Goal: Transaction & Acquisition: Purchase product/service

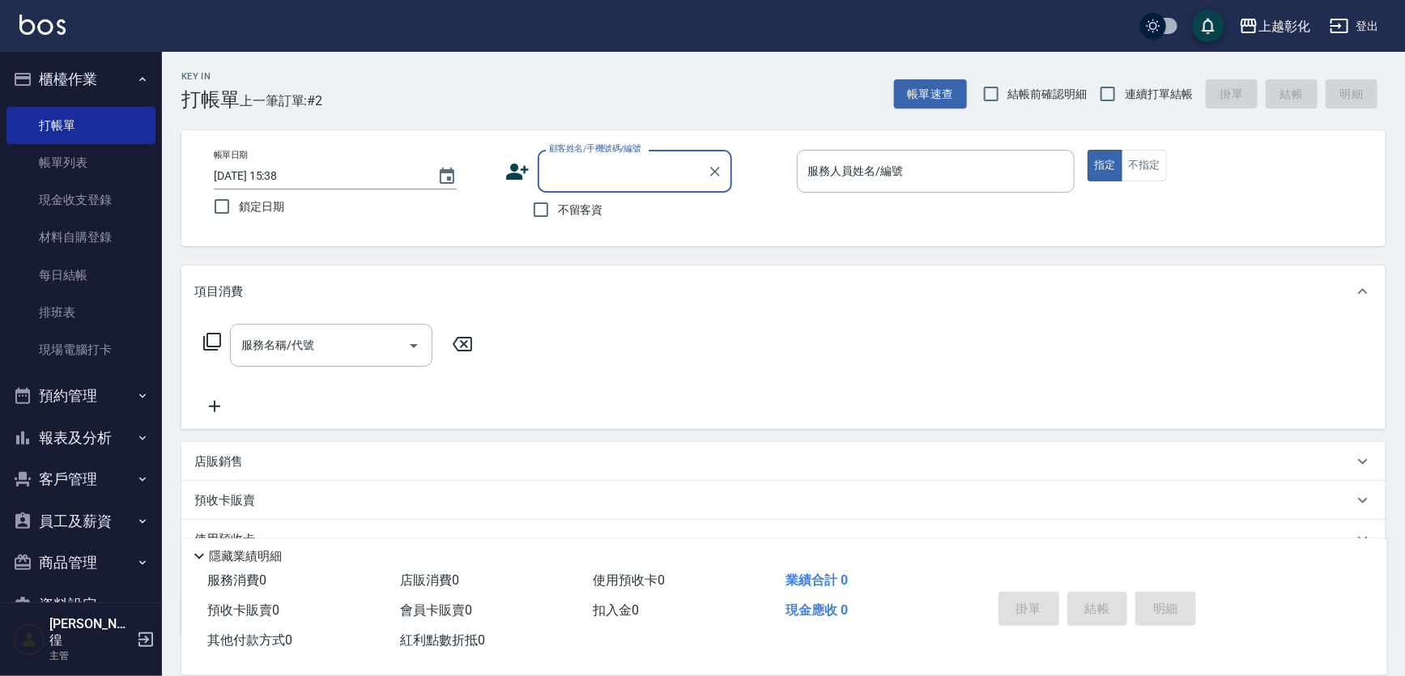
scroll to position [27, 0]
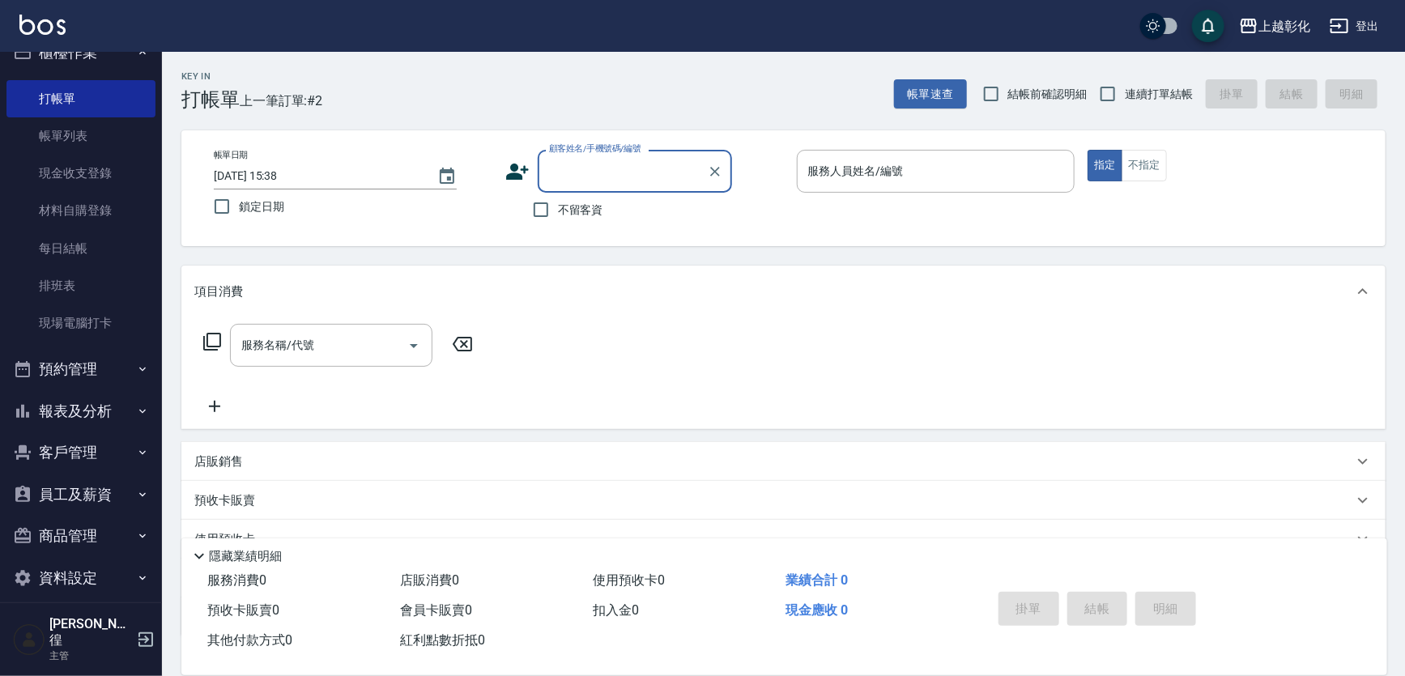
click at [55, 402] on button "報表及分析" at bounding box center [80, 411] width 149 height 42
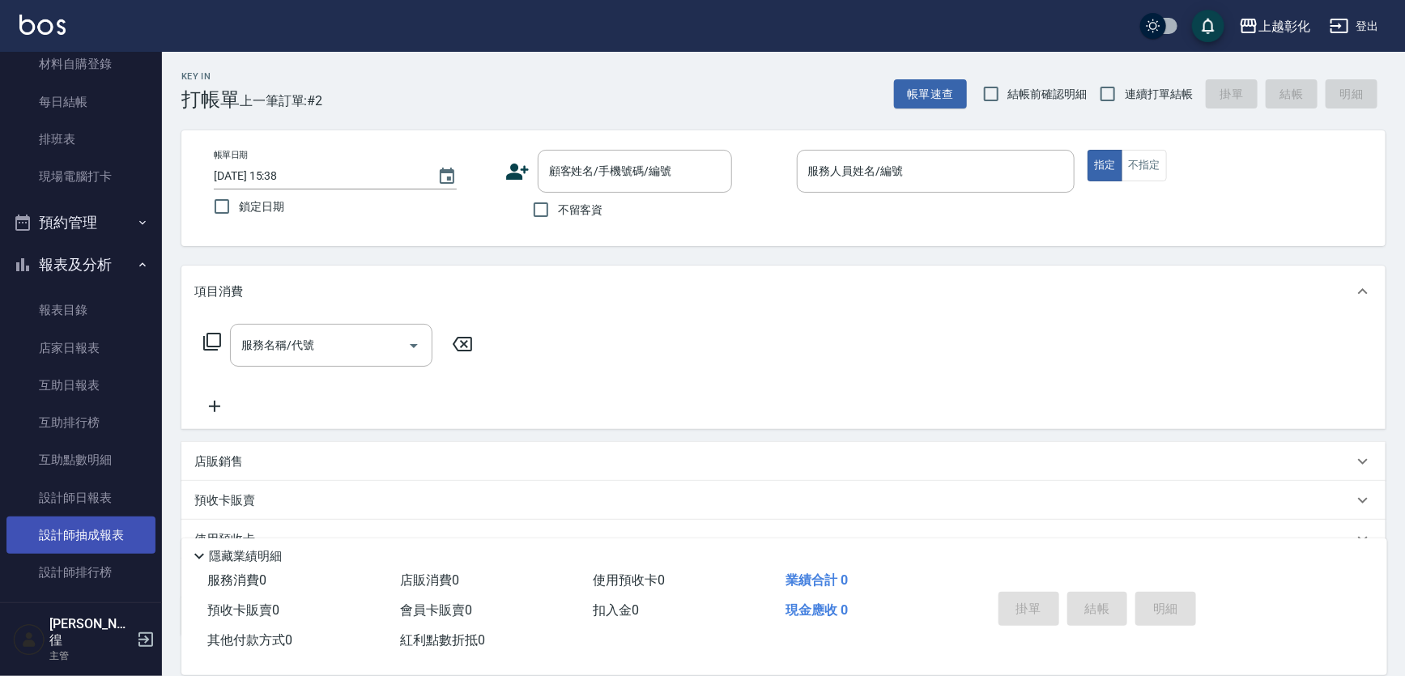
scroll to position [174, 0]
click at [76, 495] on link "設計師日報表" at bounding box center [80, 496] width 149 height 37
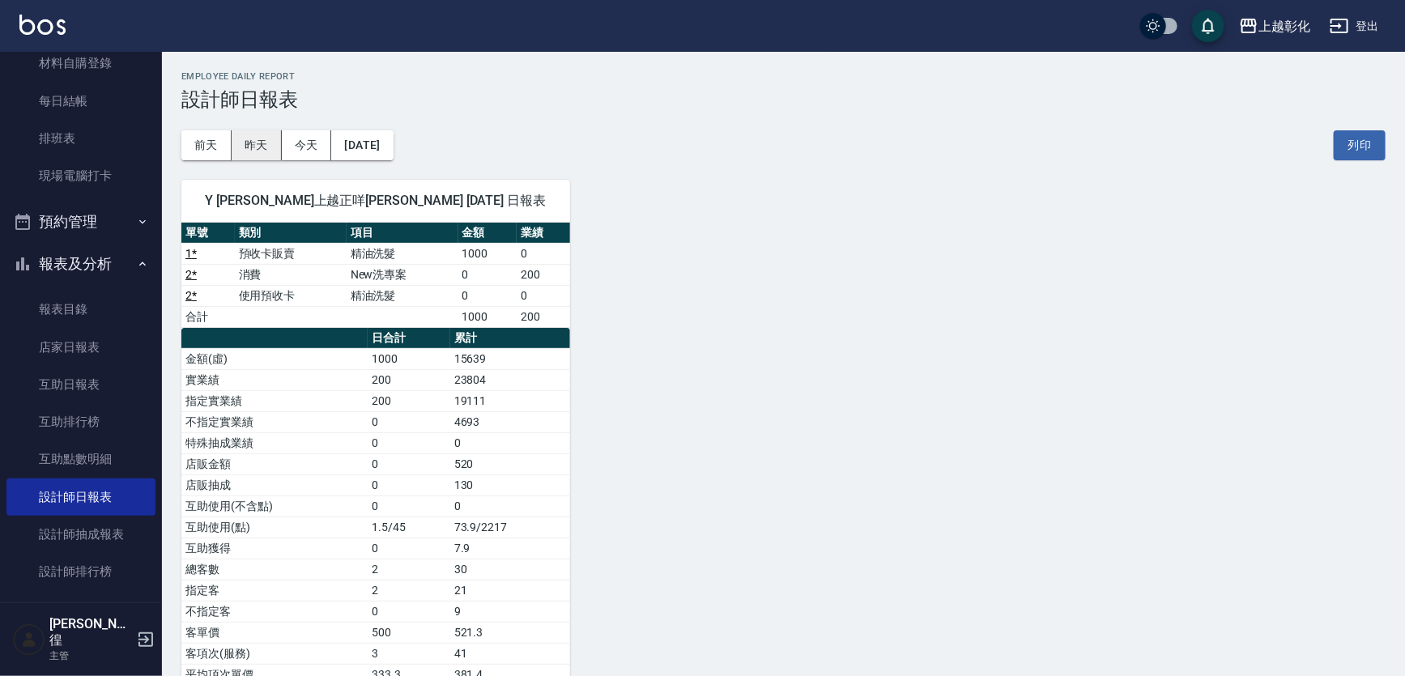
click at [257, 154] on button "昨天" at bounding box center [257, 145] width 50 height 30
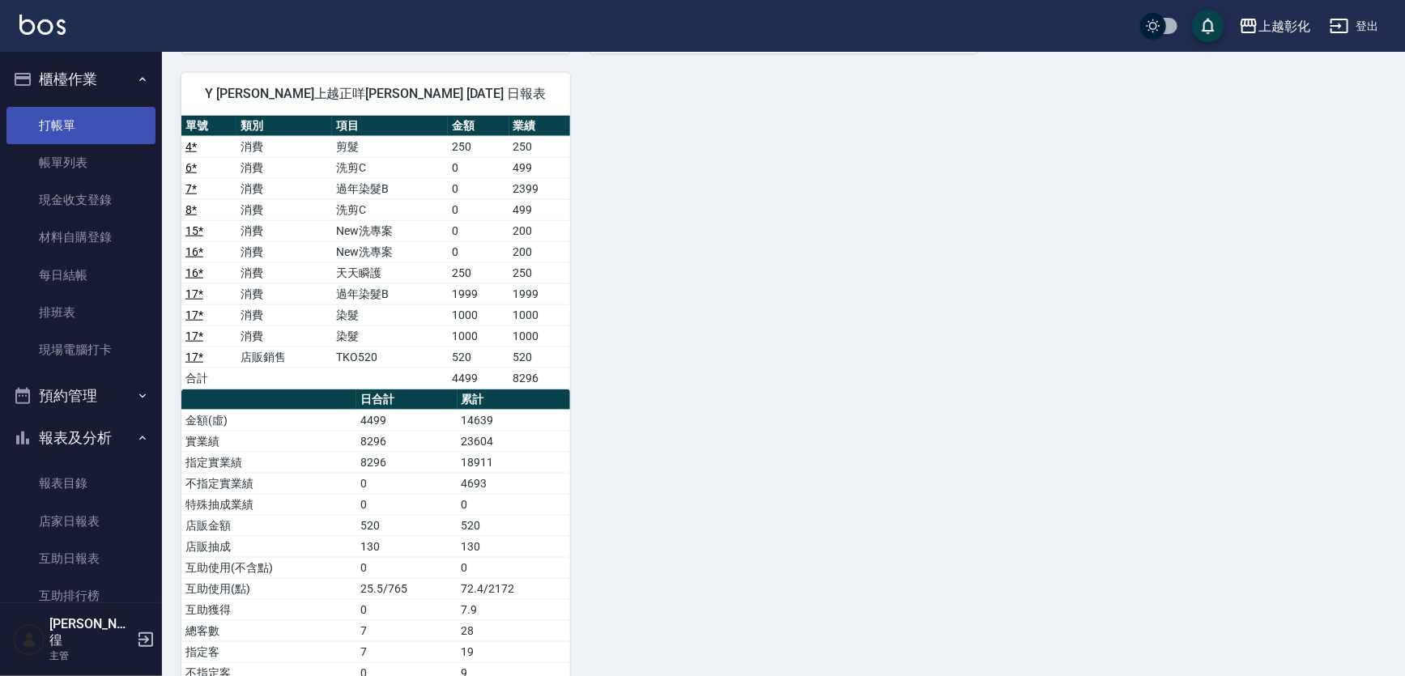
click at [104, 107] on link "打帳單" at bounding box center [80, 125] width 149 height 37
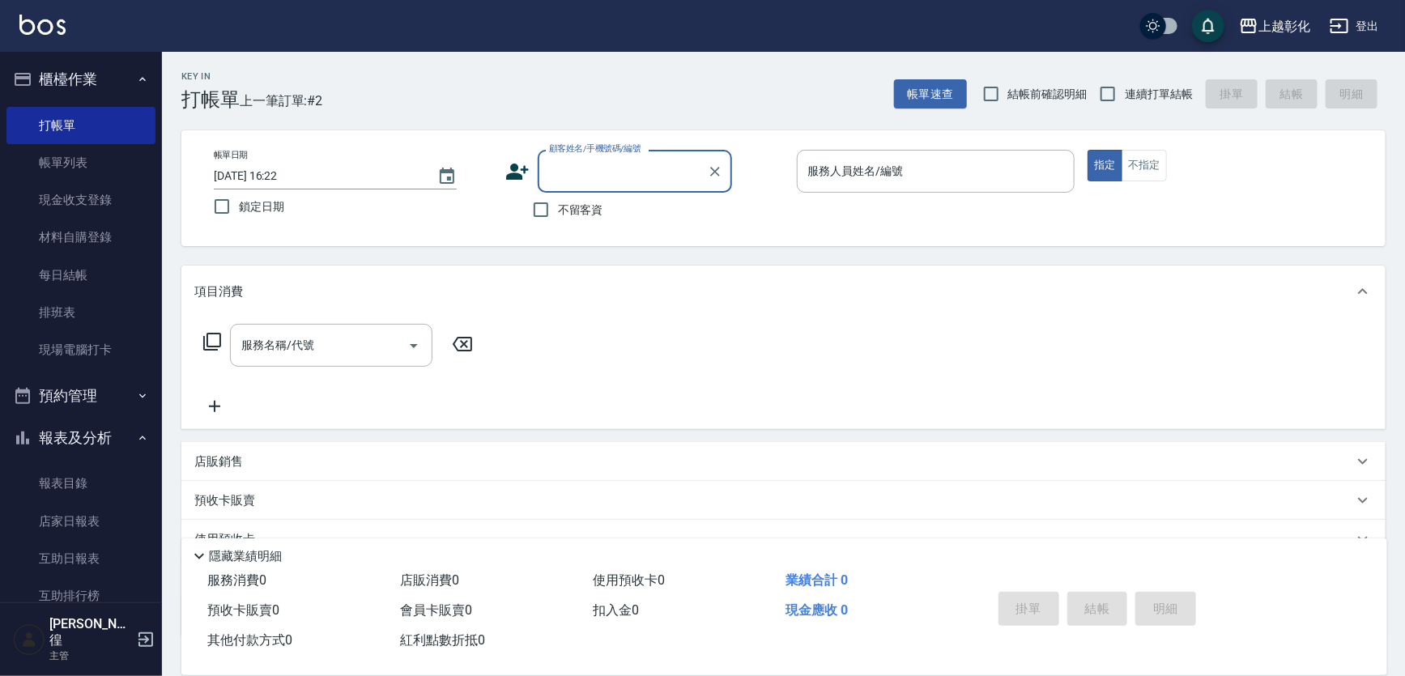
type input "9"
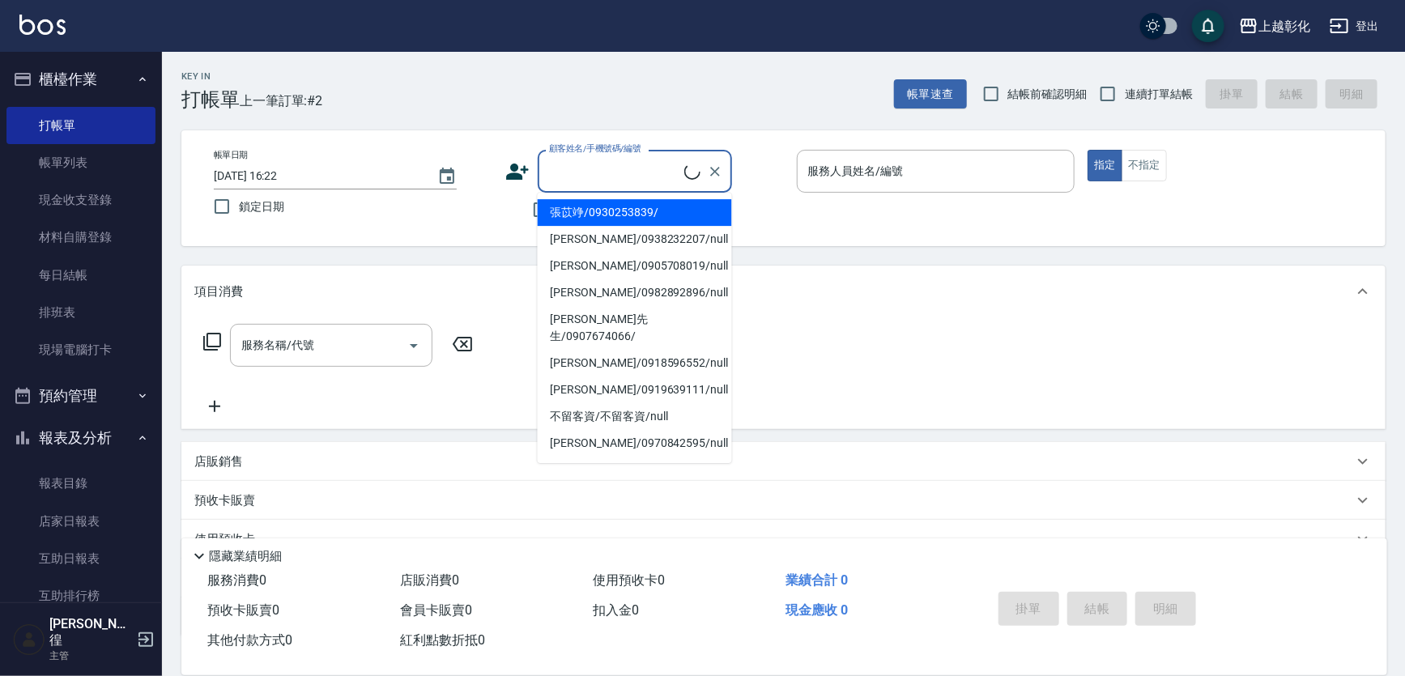
click at [648, 176] on input "顧客姓名/手機號碼/編號" at bounding box center [614, 171] width 139 height 28
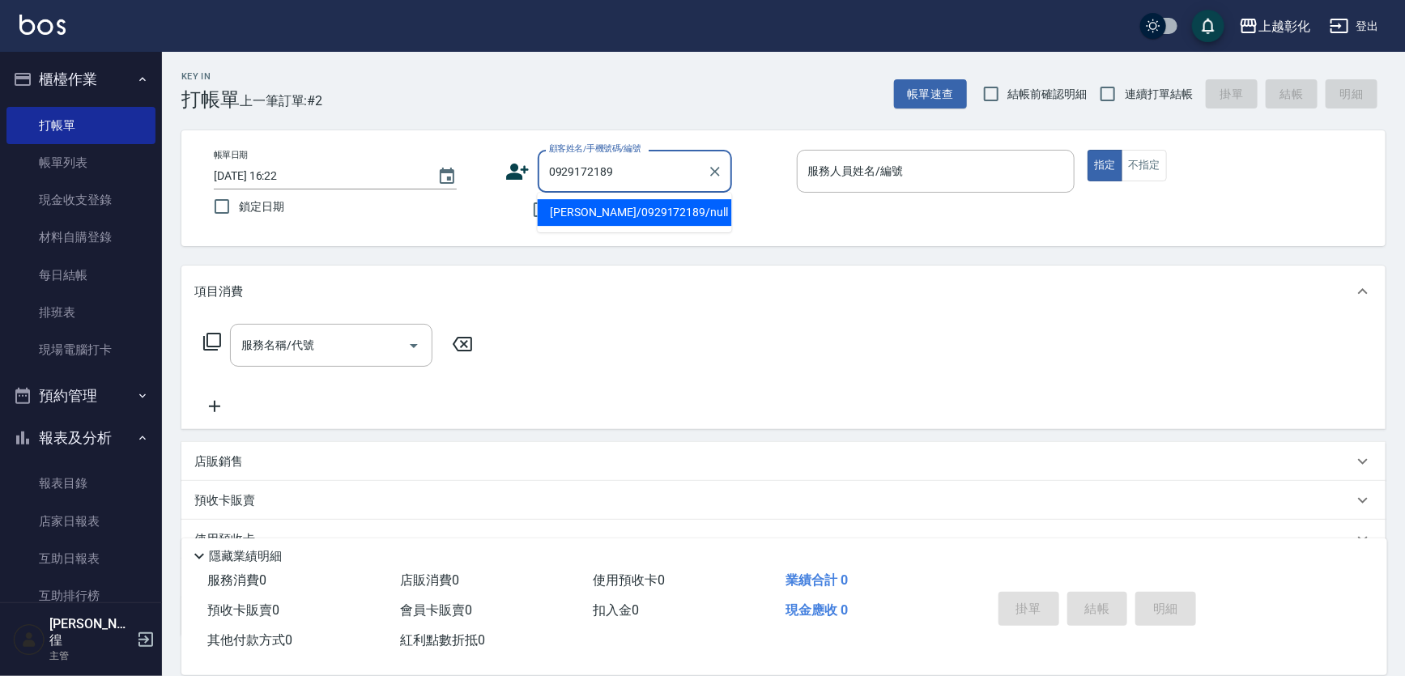
type input "[PERSON_NAME]/0929172189/null"
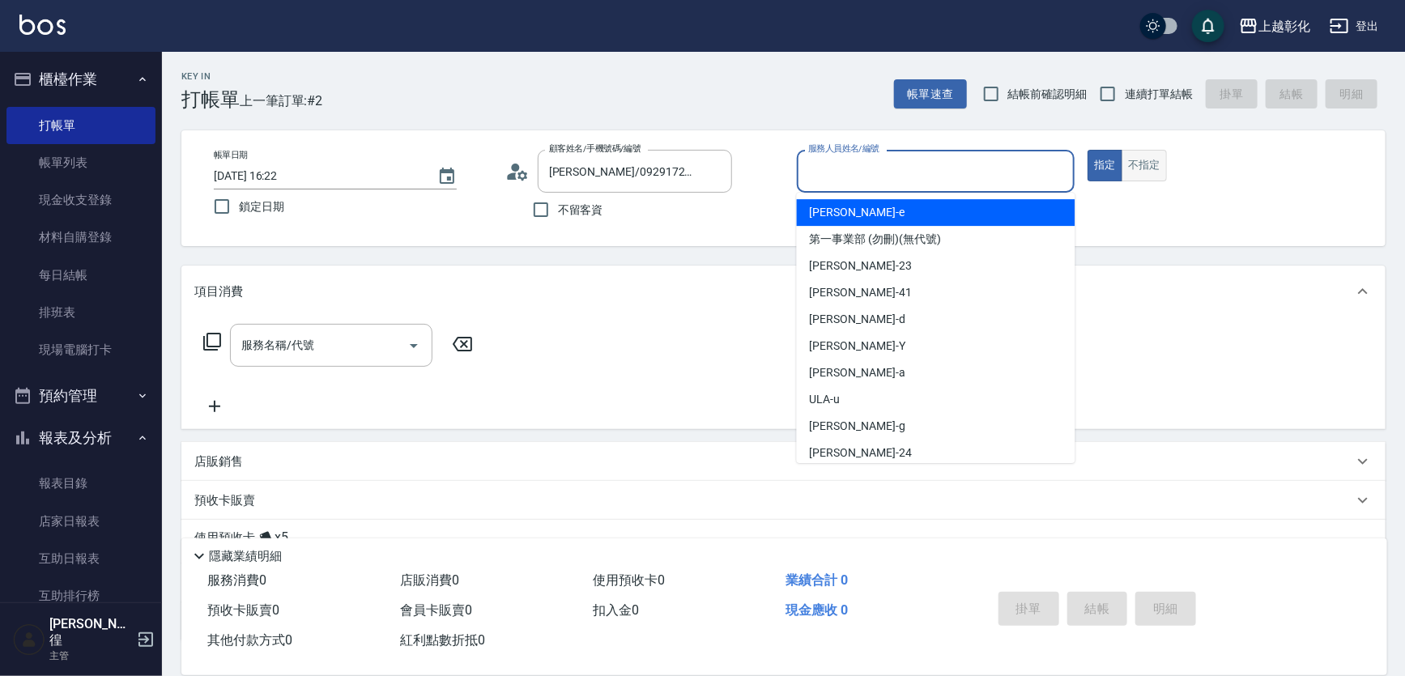
drag, startPoint x: 882, startPoint y: 173, endPoint x: 1146, endPoint y: 170, distance: 264.0
click at [1149, 169] on button "不指定" at bounding box center [1143, 166] width 45 height 32
drag, startPoint x: 950, startPoint y: 180, endPoint x: 846, endPoint y: 202, distance: 105.9
click at [847, 200] on div "[PERSON_NAME] -e" at bounding box center [936, 212] width 279 height 27
type input "[PERSON_NAME]-e"
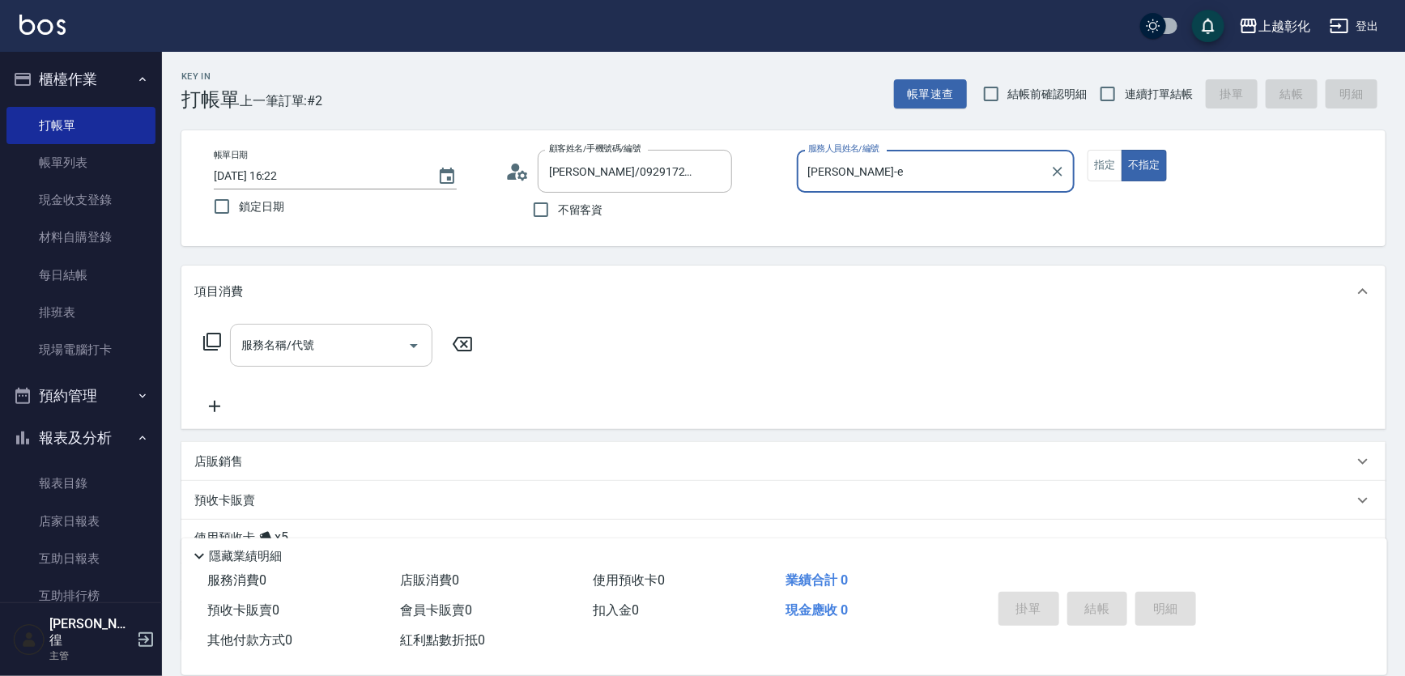
click at [347, 359] on input "服務名稱/代號" at bounding box center [319, 345] width 164 height 28
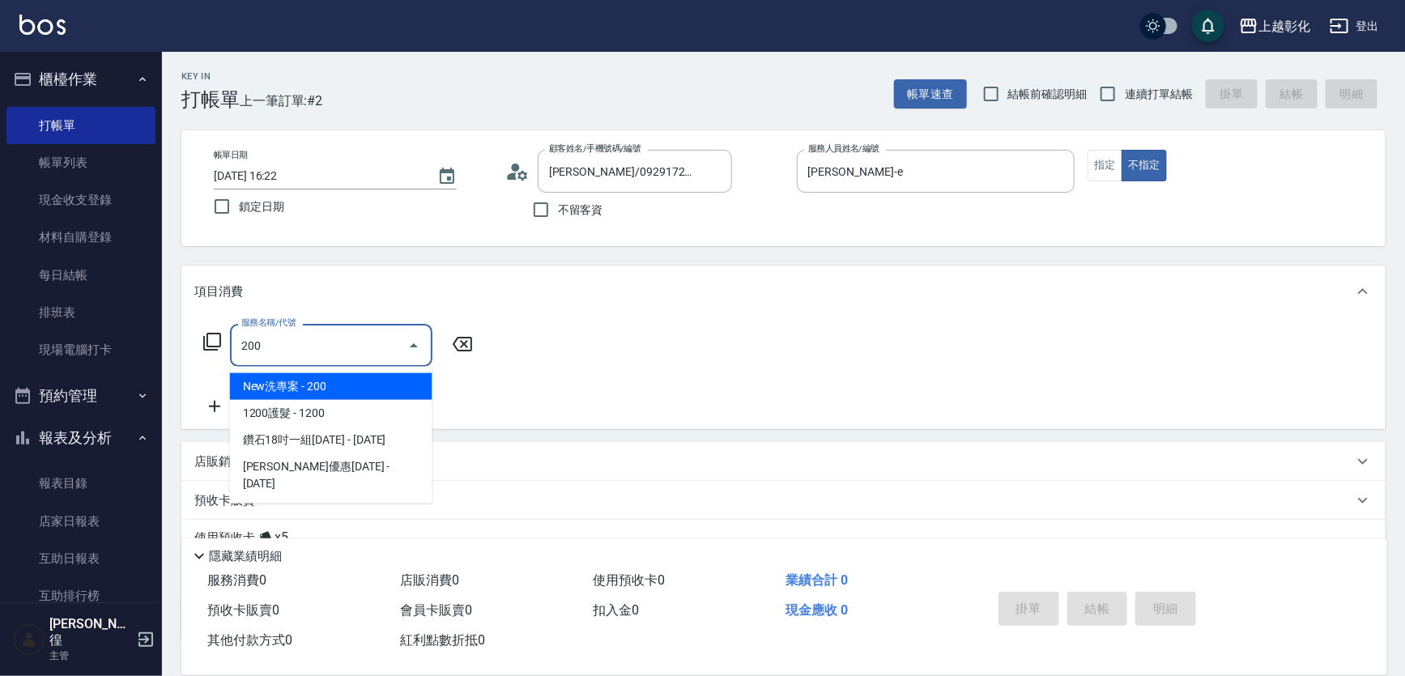
click at [258, 386] on span "New洗專案 - 200" at bounding box center [331, 386] width 202 height 27
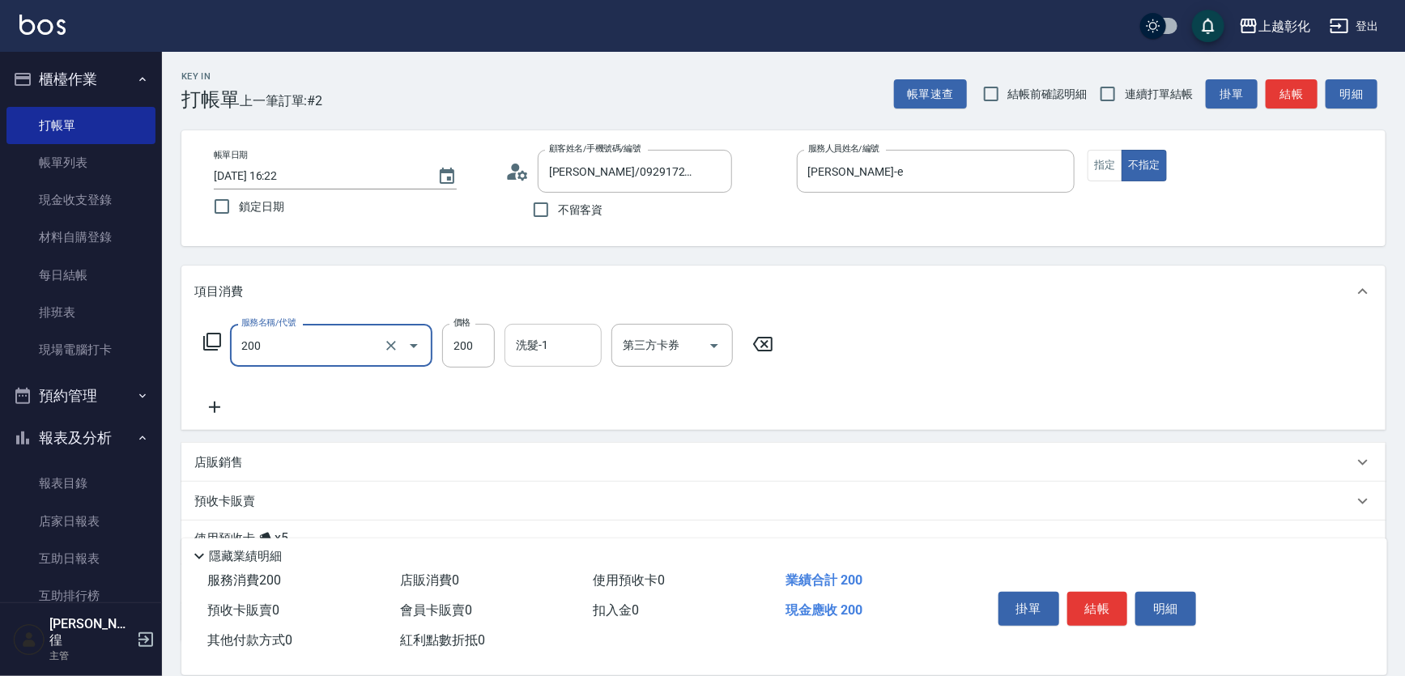
type input "New洗專案(200)"
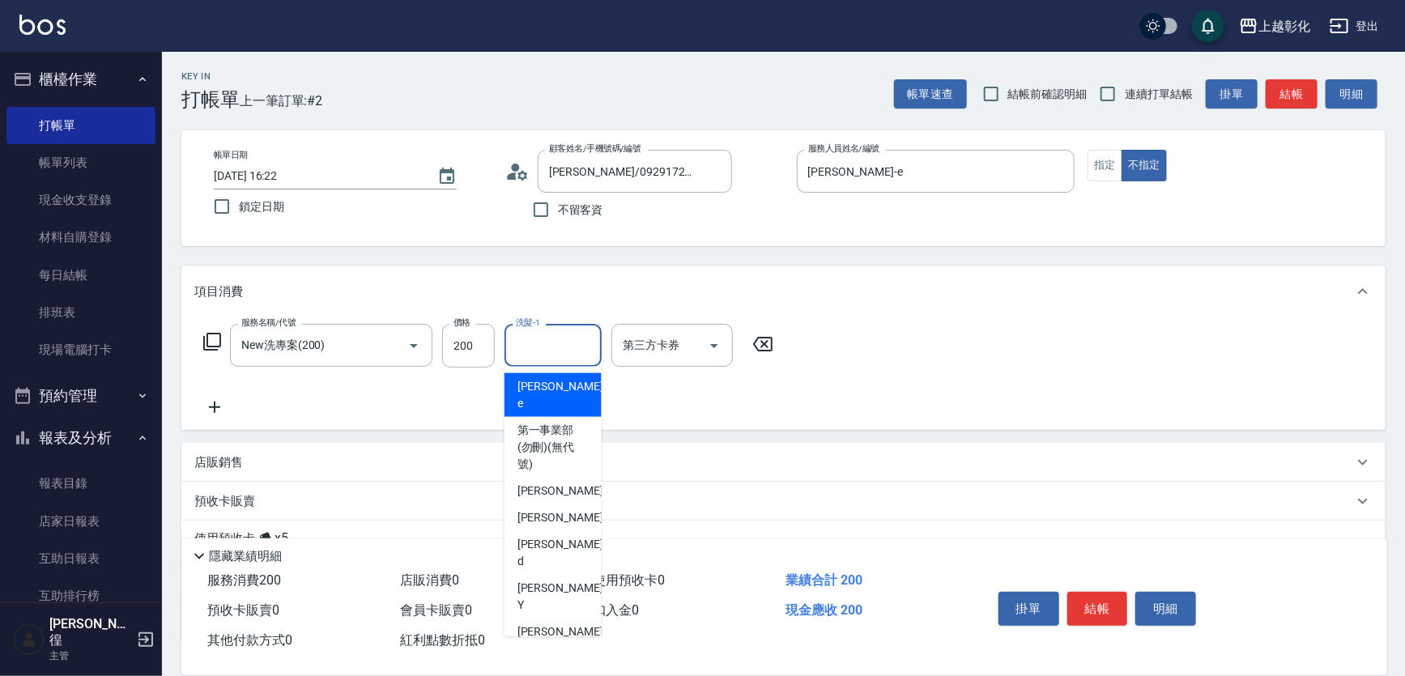
drag, startPoint x: 562, startPoint y: 355, endPoint x: 540, endPoint y: 487, distance: 133.8
click at [540, 509] on span "[PERSON_NAME]-41" at bounding box center [568, 517] width 102 height 17
type input "[PERSON_NAME]-41"
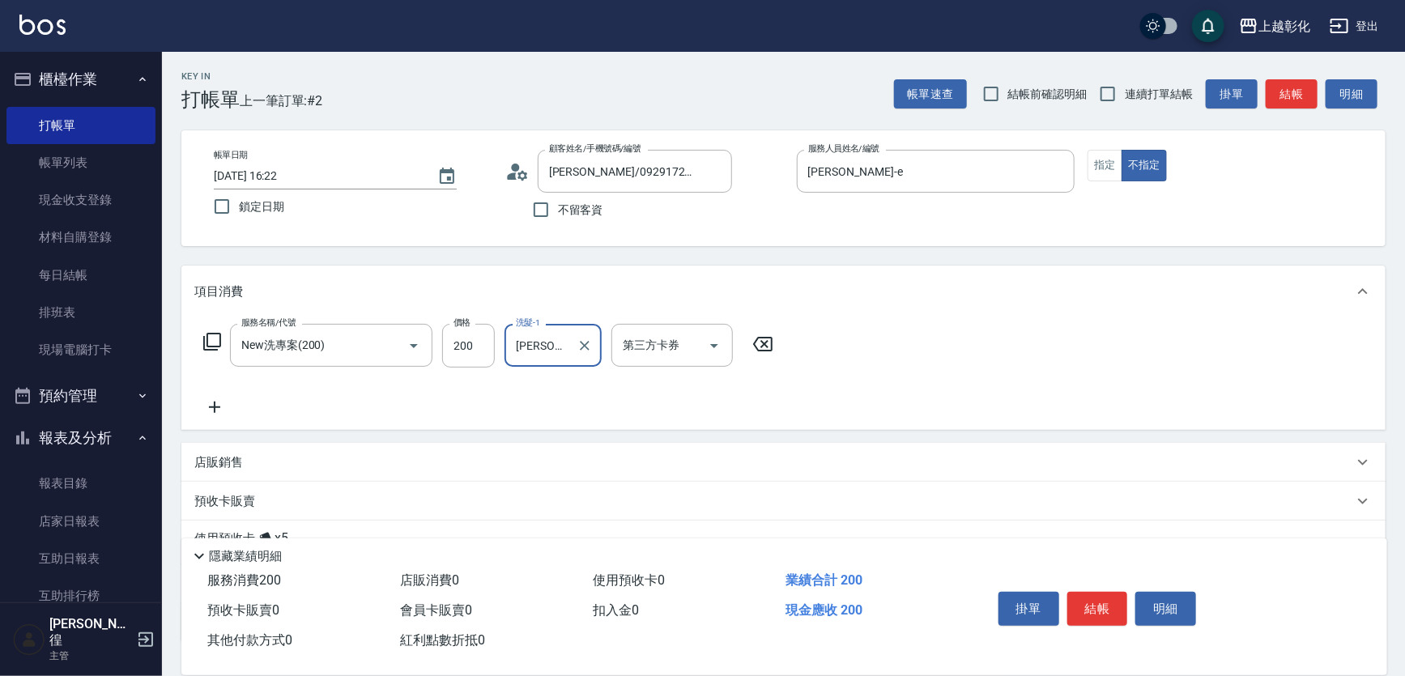
click at [670, 350] on input "第三方卡券" at bounding box center [660, 345] width 83 height 28
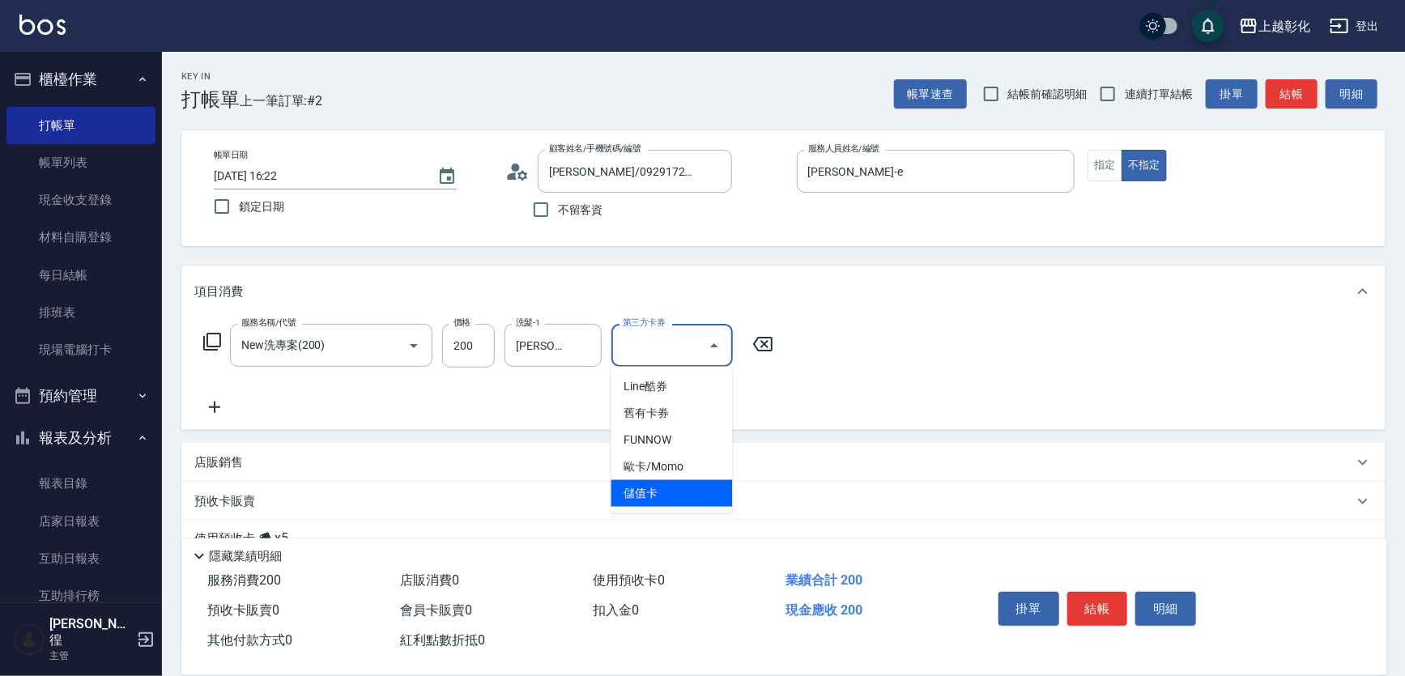
click at [656, 496] on span "儲值卡" at bounding box center [671, 493] width 121 height 27
type input "儲值卡"
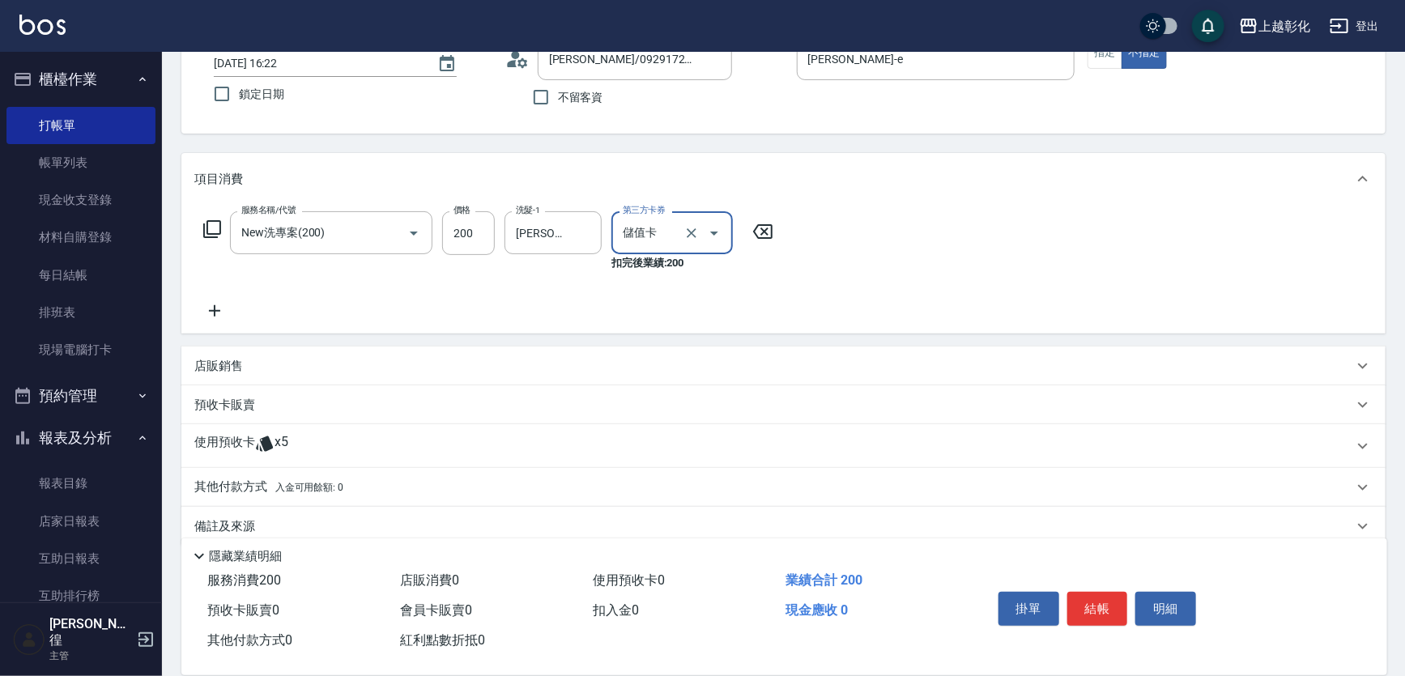
scroll to position [134, 0]
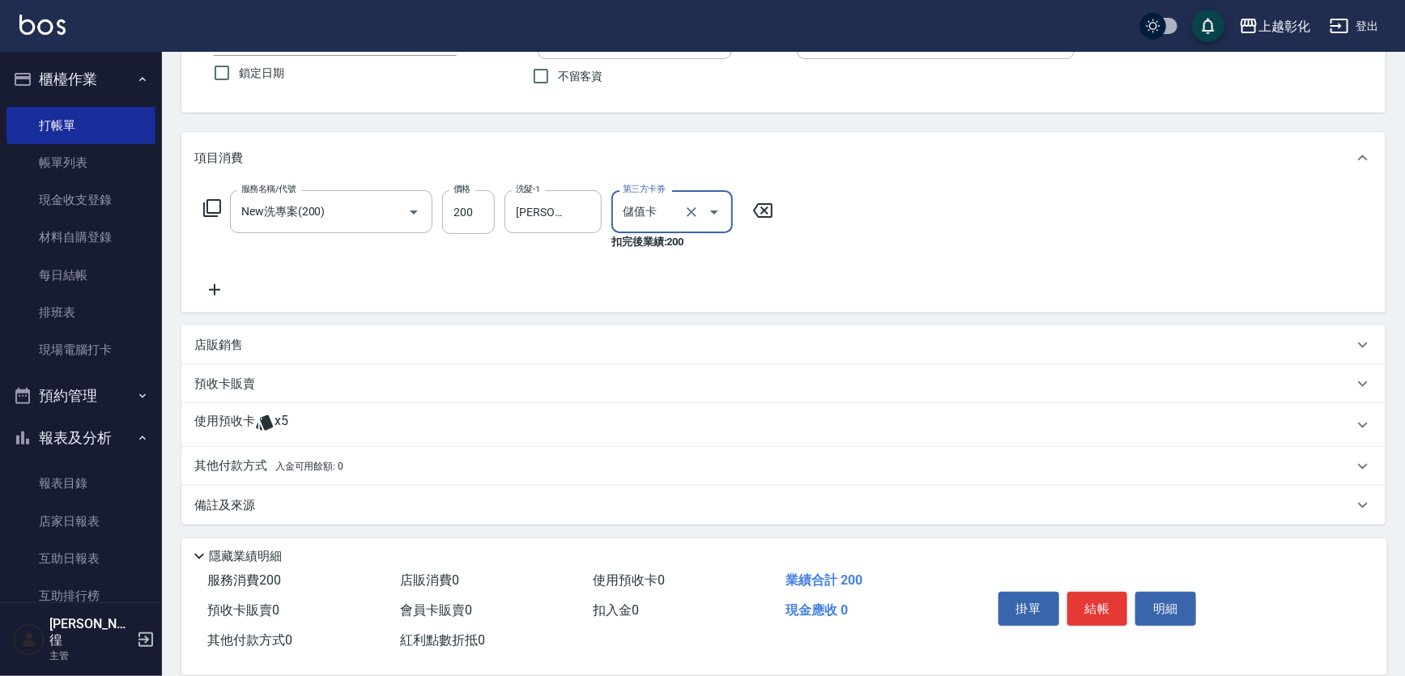
click at [249, 430] on p "使用預收卡" at bounding box center [224, 425] width 61 height 24
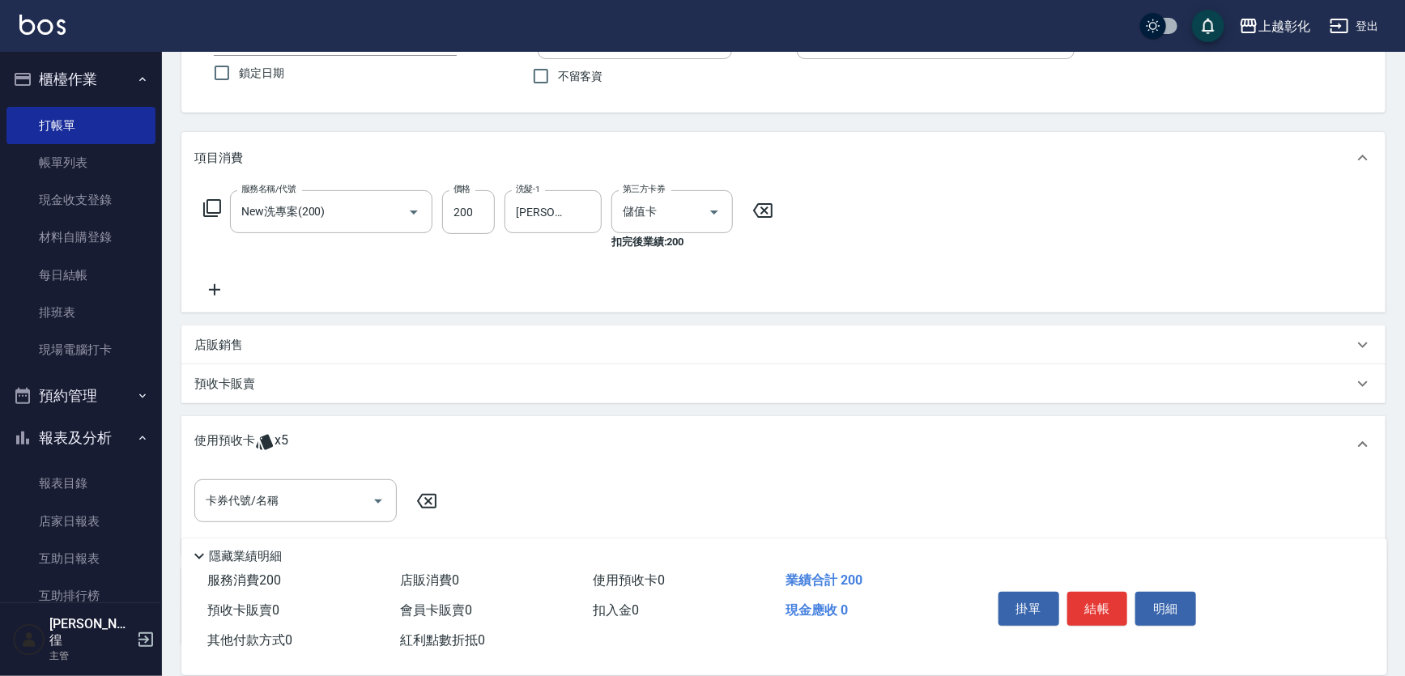
click at [249, 432] on p "使用預收卡" at bounding box center [224, 444] width 61 height 24
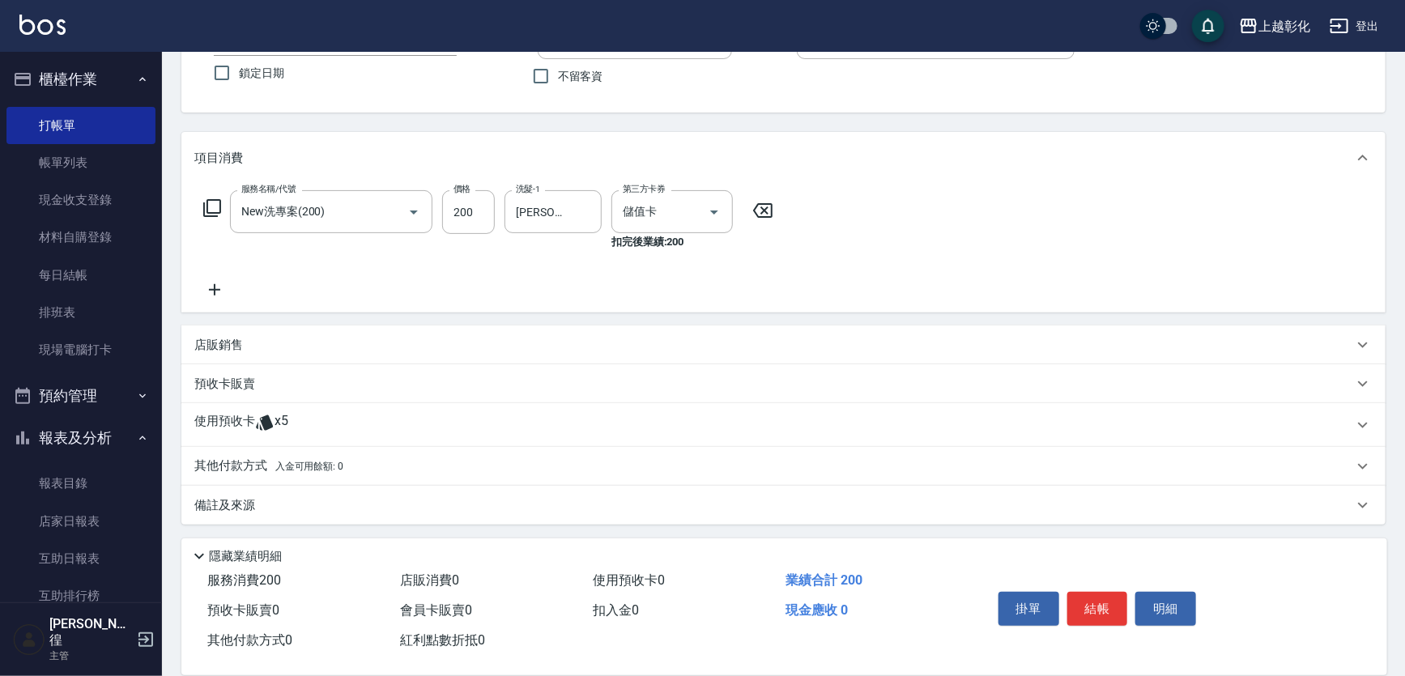
click at [261, 418] on icon at bounding box center [264, 422] width 19 height 19
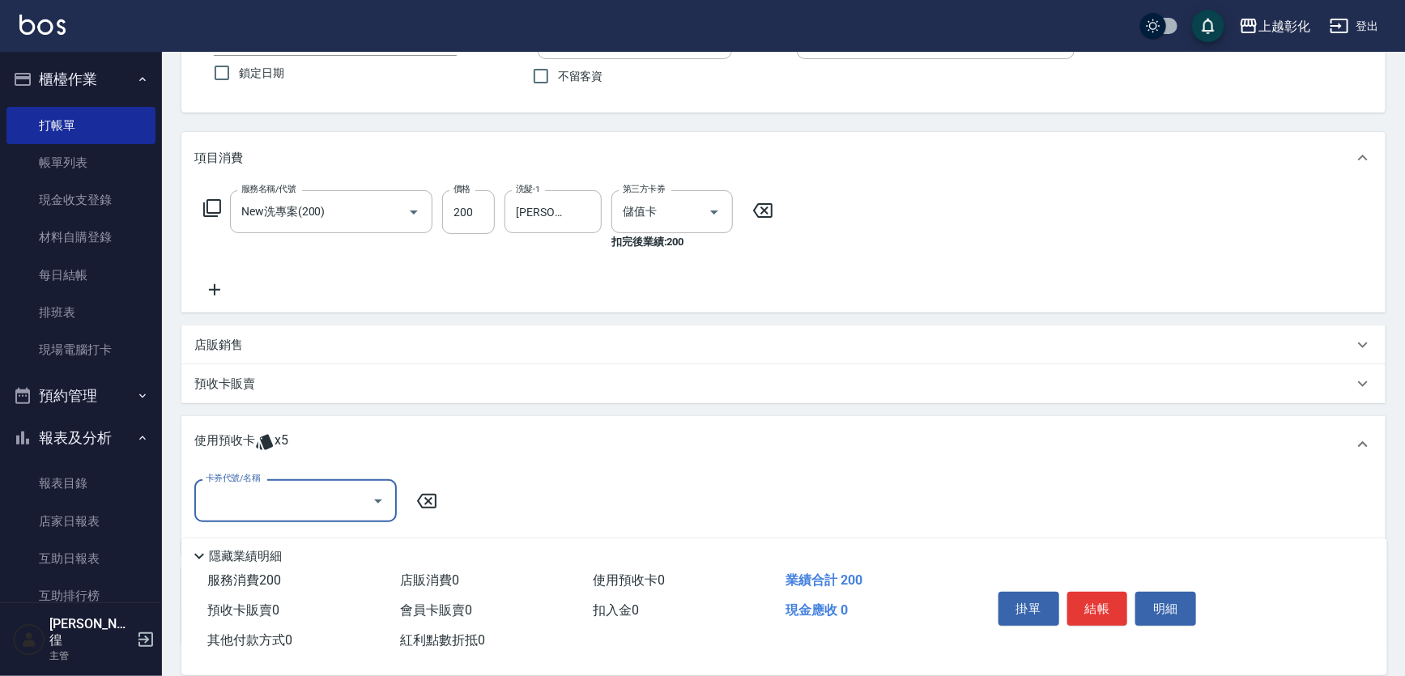
scroll to position [0, 0]
click at [230, 500] on input "卡券代號/名稱" at bounding box center [284, 501] width 164 height 28
click at [242, 543] on div "精油洗髮 剩餘5張" at bounding box center [295, 542] width 202 height 27
type input "精油洗髮"
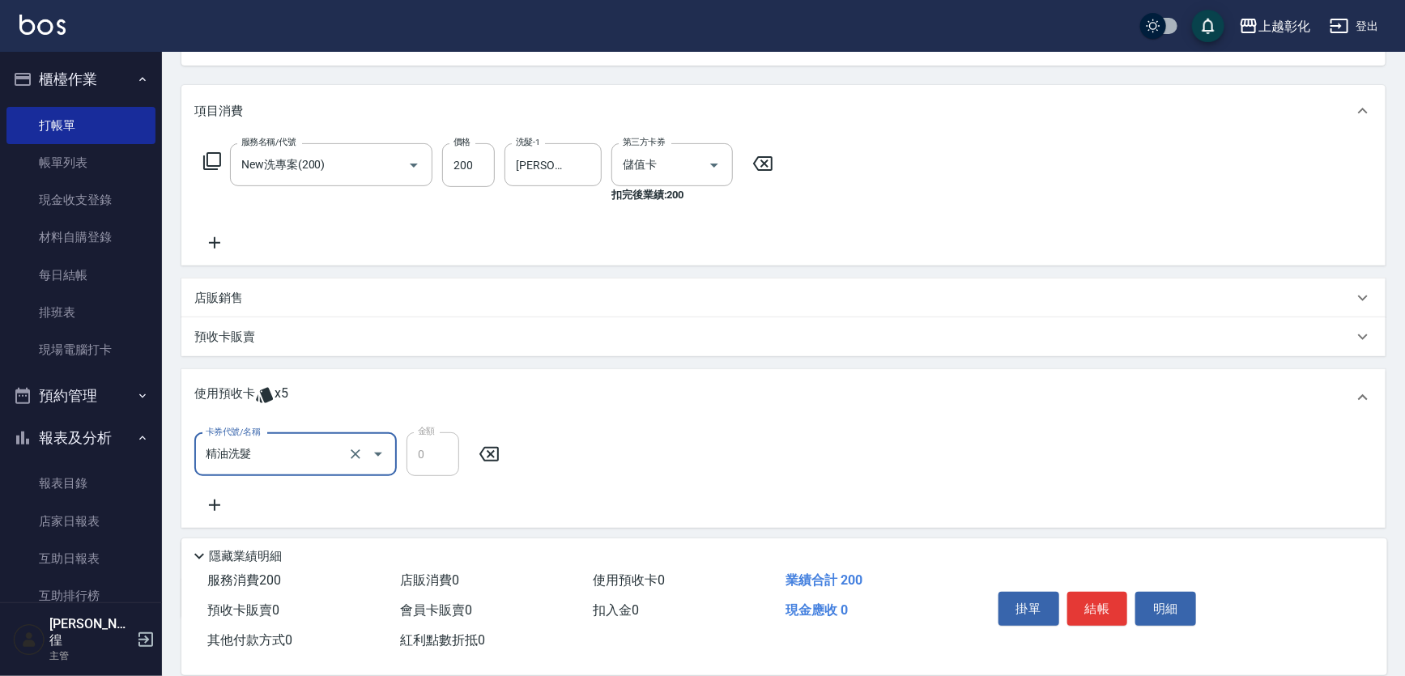
scroll to position [207, 0]
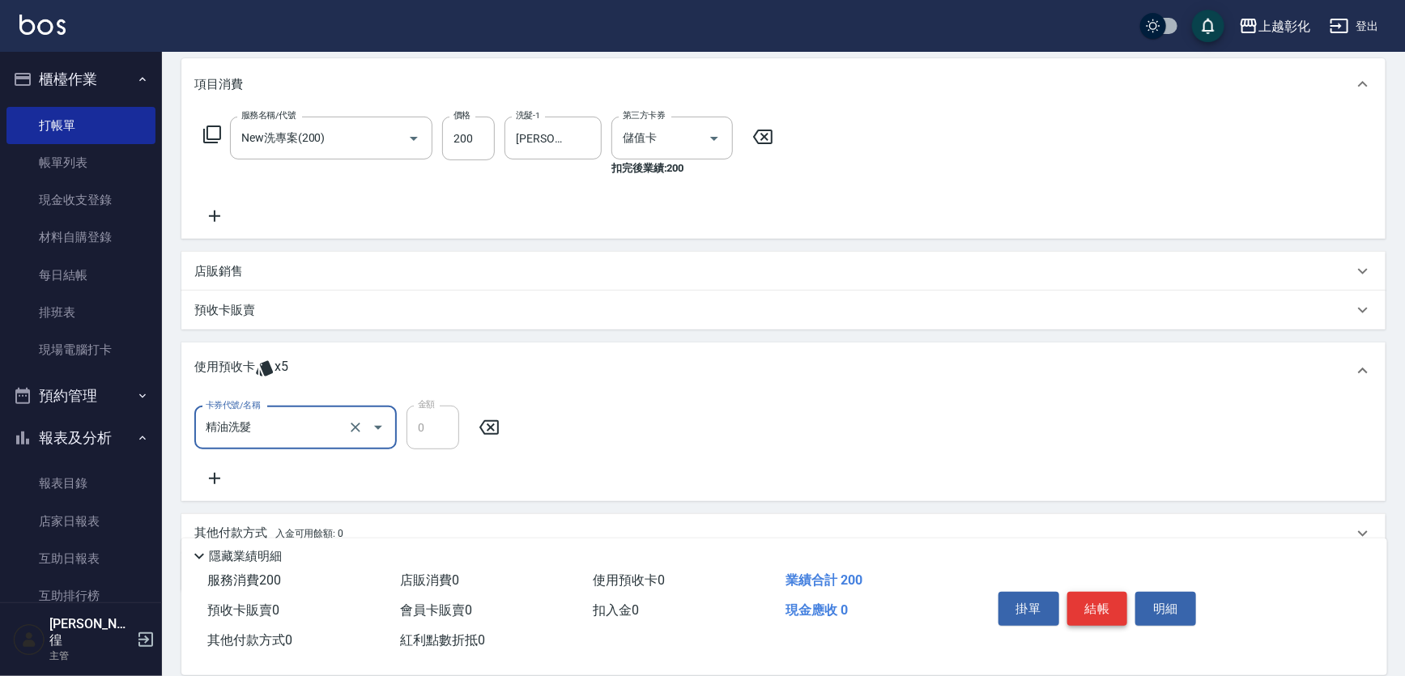
click at [1085, 596] on button "結帳" at bounding box center [1097, 609] width 61 height 34
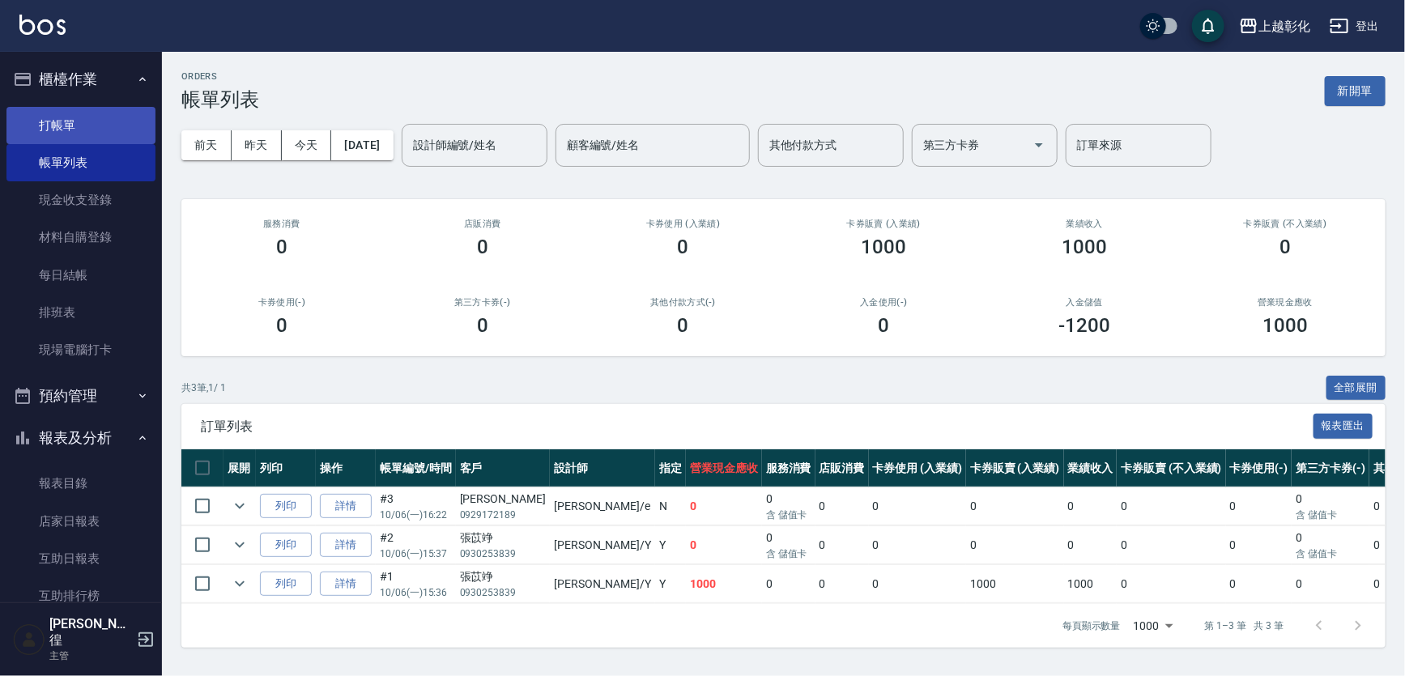
click at [104, 130] on link "打帳單" at bounding box center [80, 125] width 149 height 37
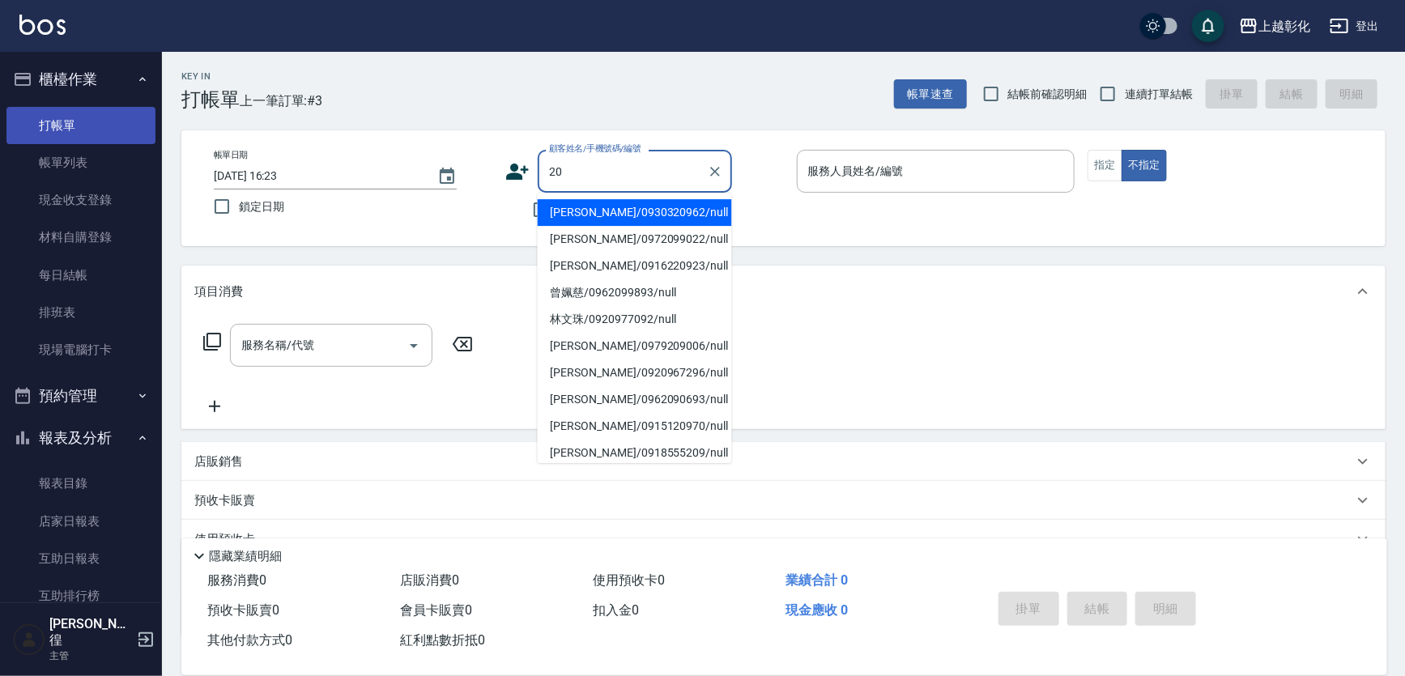
type input "2"
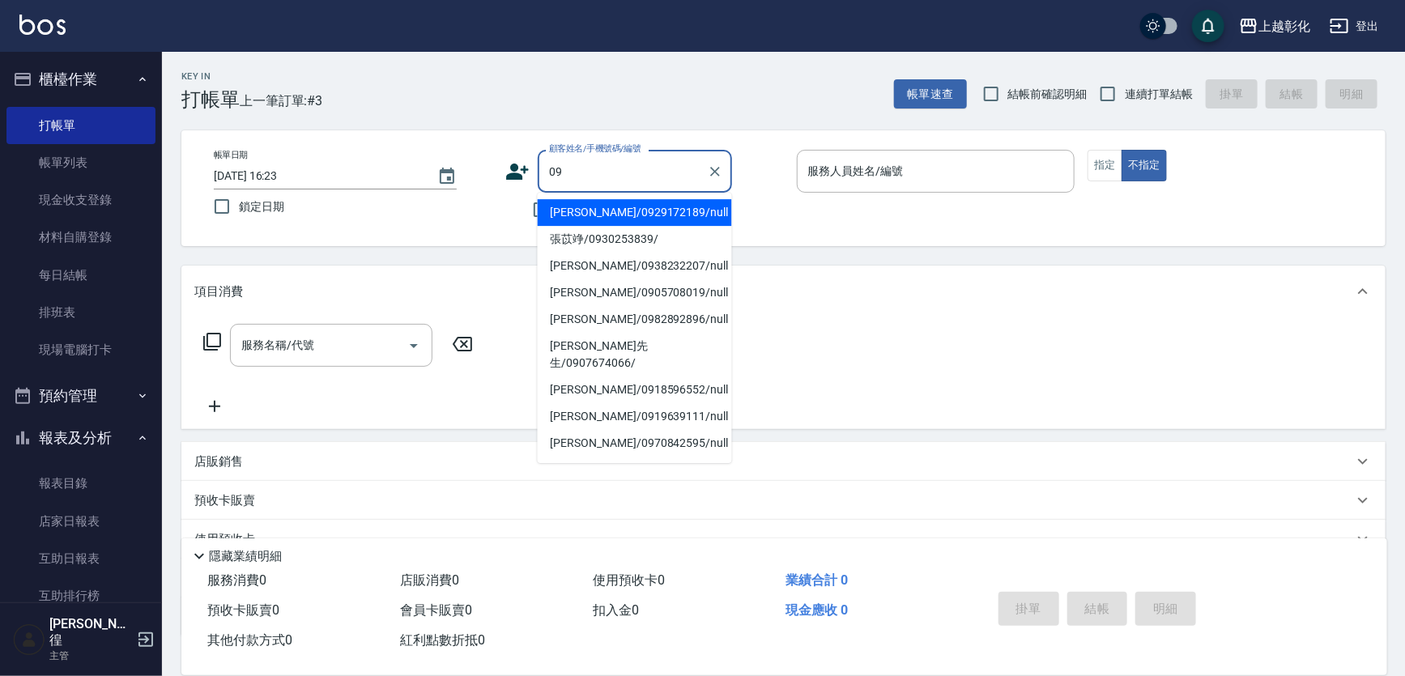
click at [623, 211] on li "[PERSON_NAME]/0929172189/null" at bounding box center [635, 212] width 194 height 27
type input "[PERSON_NAME]/0929172189/null"
